Goal: Navigation & Orientation: Find specific page/section

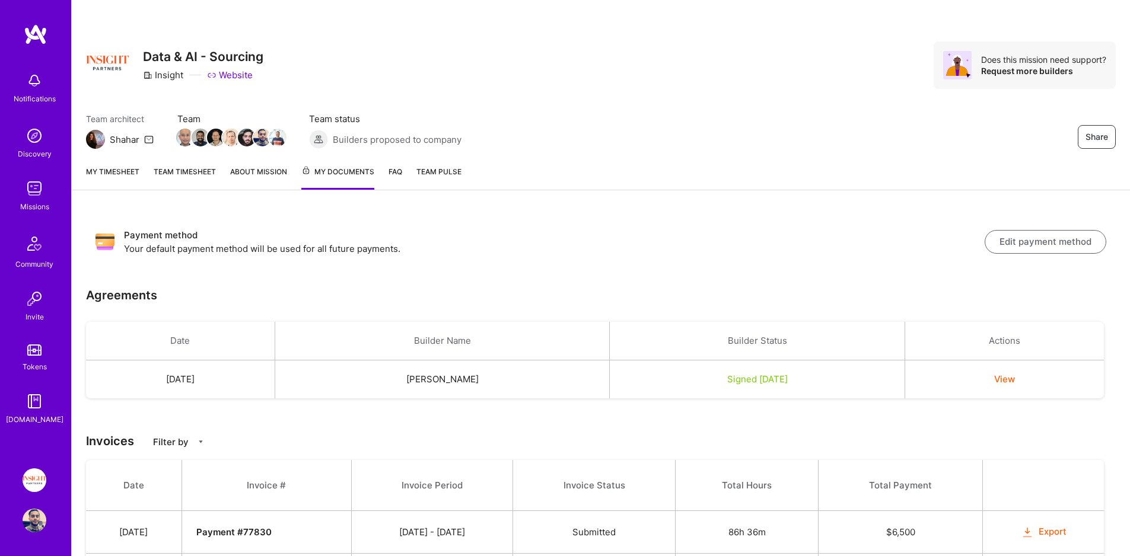
scroll to position [57, 0]
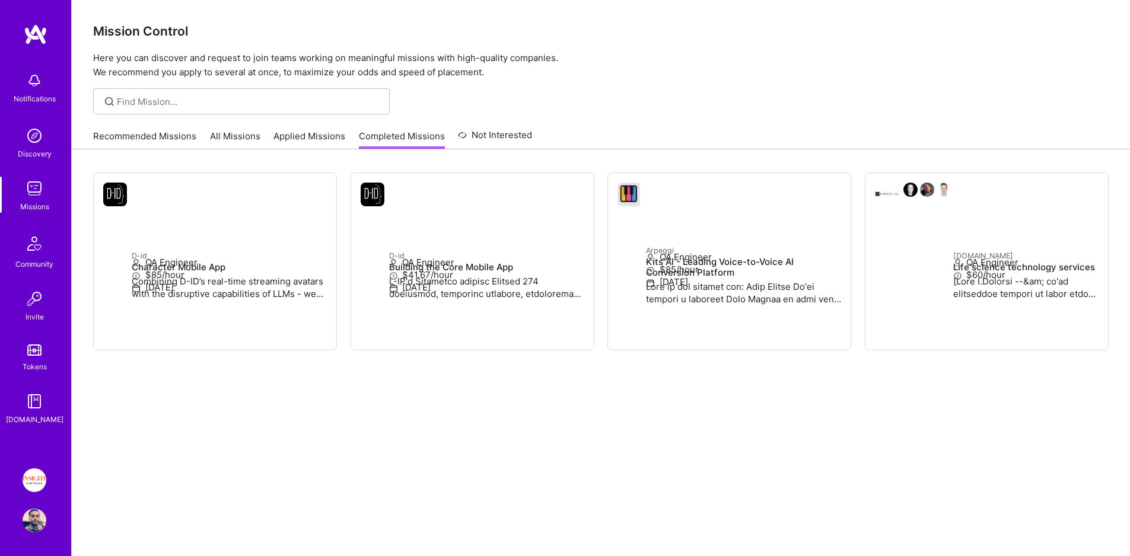
click at [44, 489] on link "Insight Partners: Data & AI - Sourcing" at bounding box center [35, 481] width 30 height 24
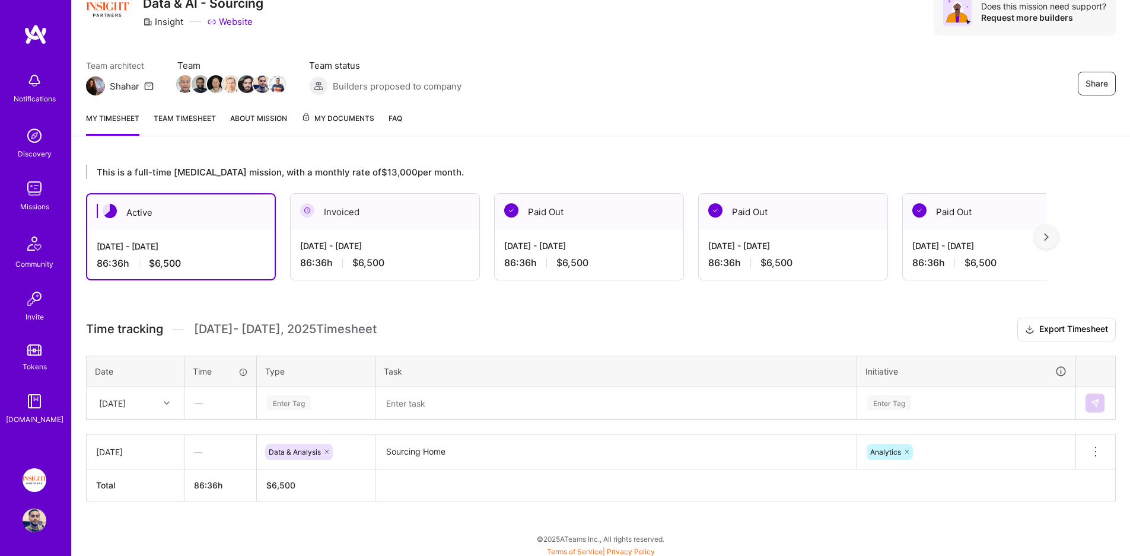
scroll to position [57, 0]
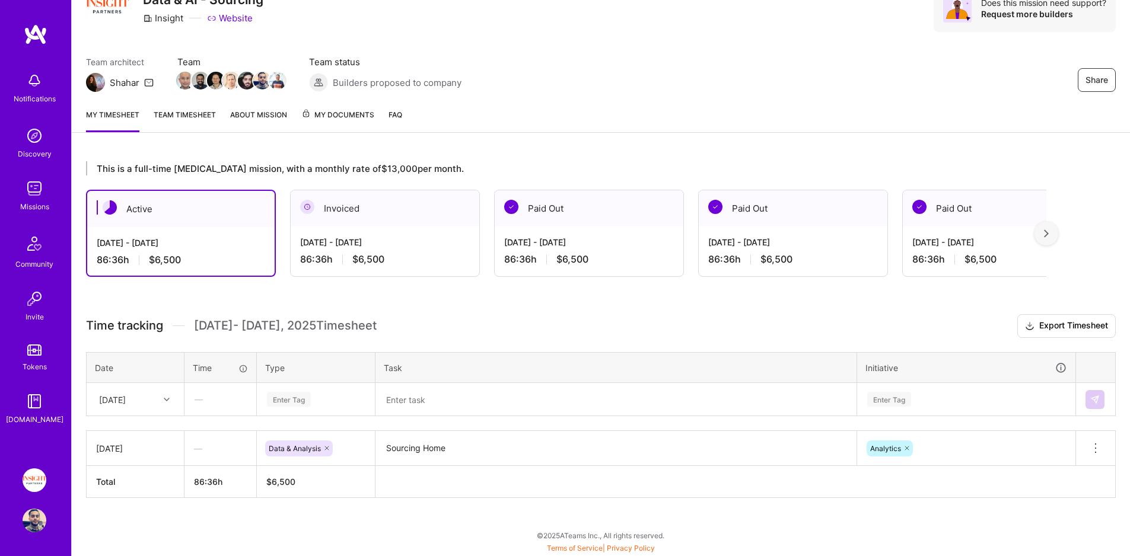
click at [340, 119] on span "My Documents" at bounding box center [337, 115] width 73 height 13
